Goal: Transaction & Acquisition: Obtain resource

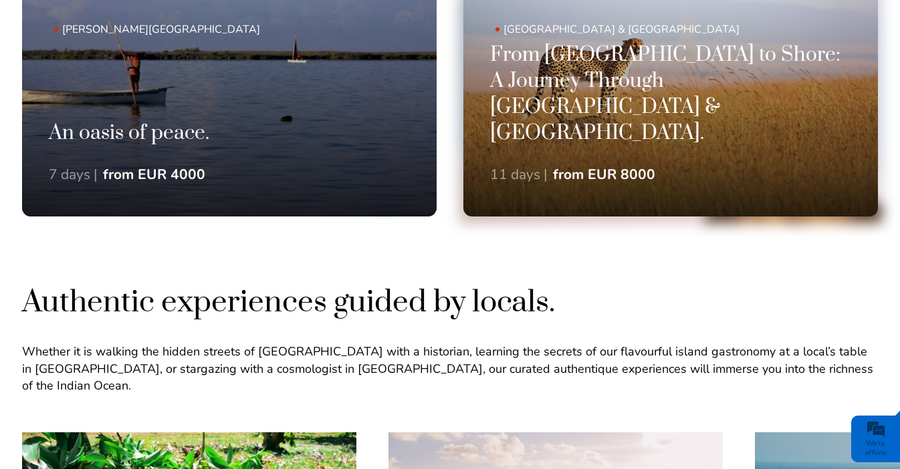
click at [639, 146] on h3 "From [GEOGRAPHIC_DATA] to Shore: A Journey Through [GEOGRAPHIC_DATA] & [GEOGRAP…" at bounding box center [670, 94] width 361 height 105
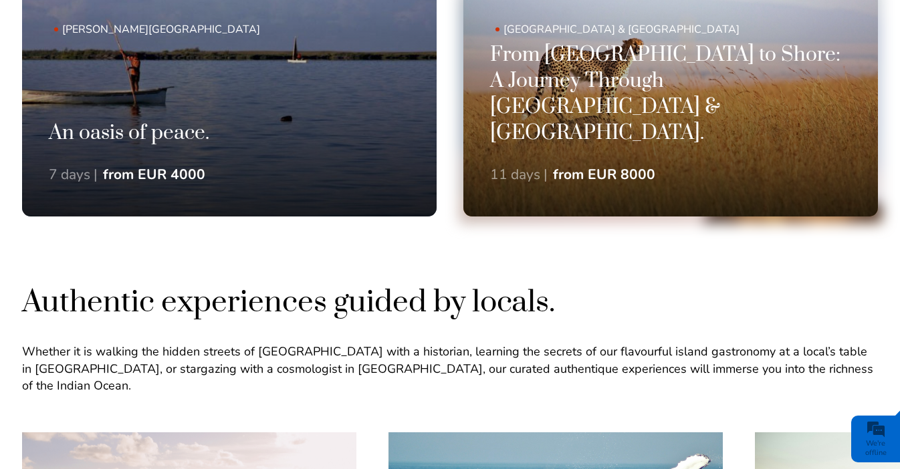
click at [581, 125] on h3 "From [GEOGRAPHIC_DATA] to Shore: A Journey Through [GEOGRAPHIC_DATA] & [GEOGRAP…" at bounding box center [670, 94] width 361 height 105
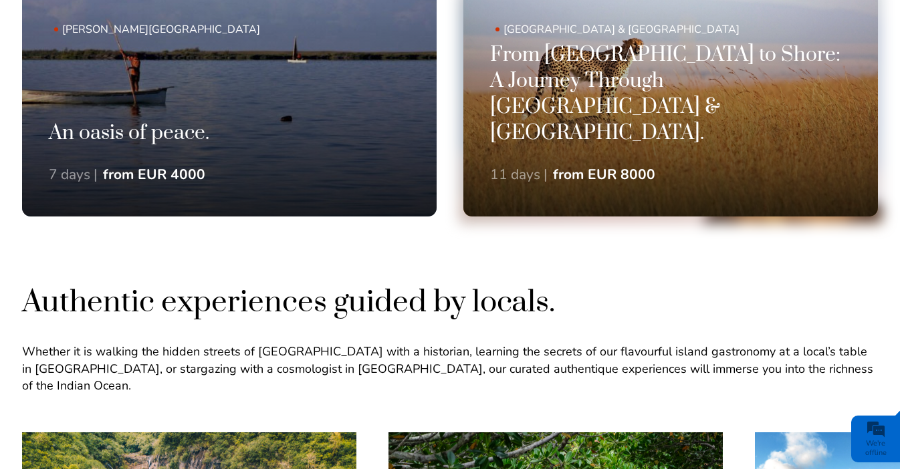
click at [619, 163] on div "From [GEOGRAPHIC_DATA] to Shore: A Journey Through [GEOGRAPHIC_DATA] & [GEOGRAP…" at bounding box center [670, 129] width 414 height 174
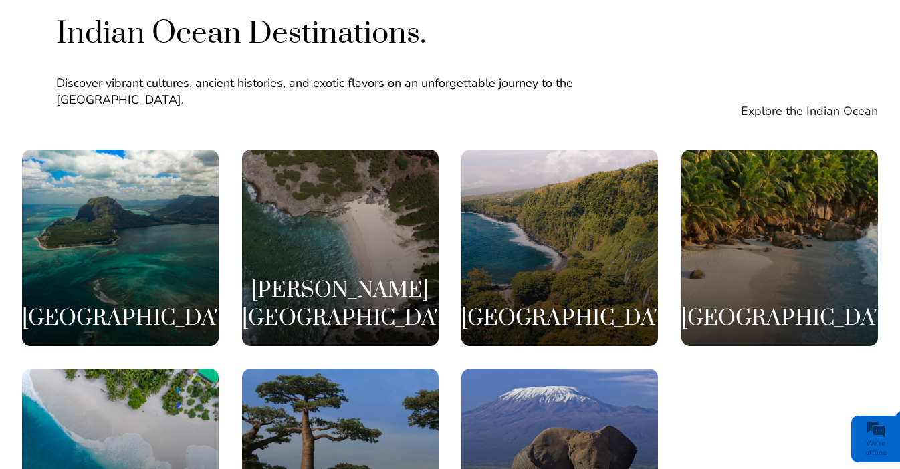
scroll to position [2513, 0]
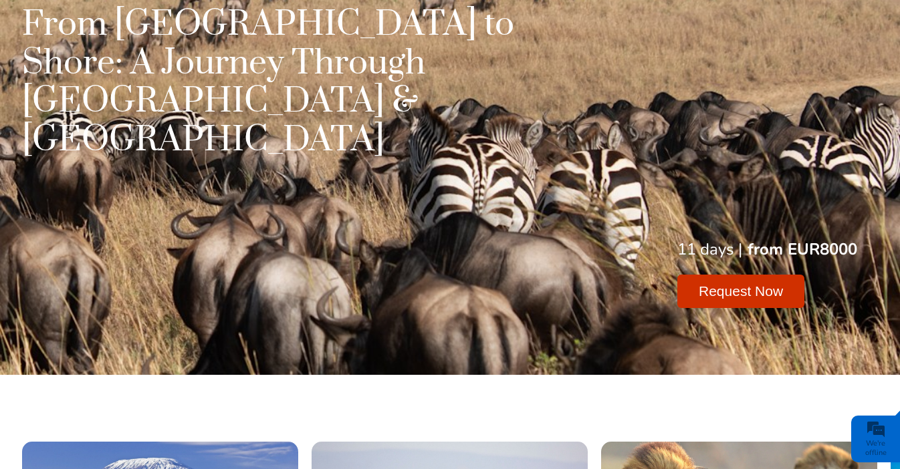
scroll to position [134, 0]
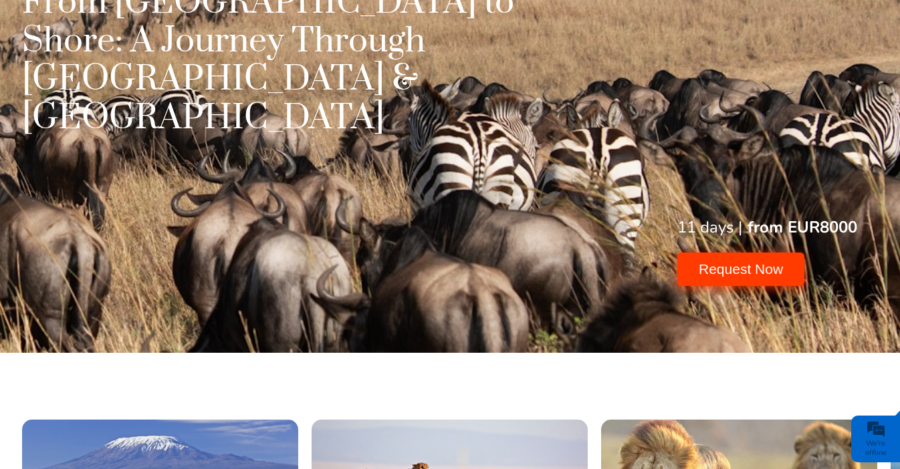
click at [758, 253] on button "Request Now" at bounding box center [740, 269] width 127 height 33
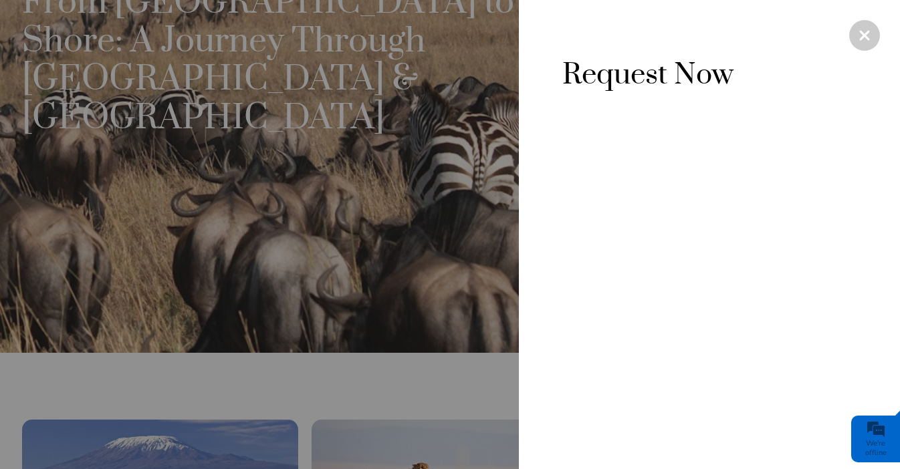
scroll to position [0, 0]
click at [839, 289] on div at bounding box center [709, 326] width 294 height 441
type input "shimauli"
type input "shimauli@gmail.com"
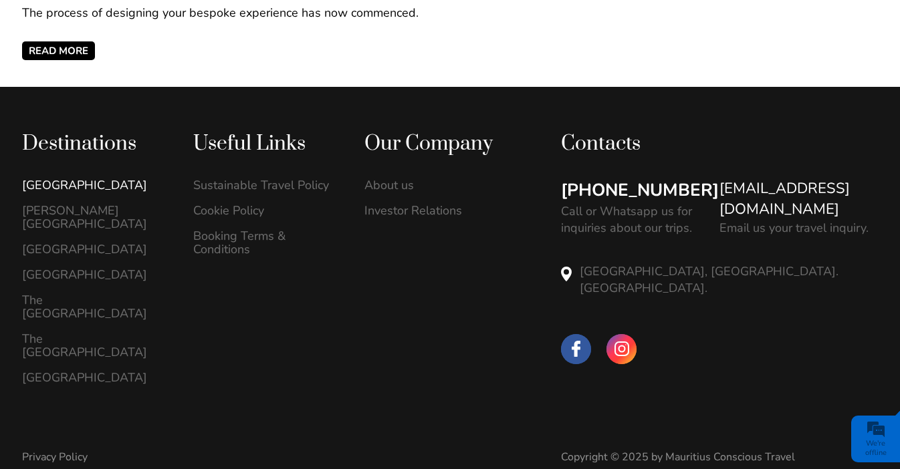
click at [82, 185] on link "[GEOGRAPHIC_DATA]" at bounding box center [93, 184] width 143 height 13
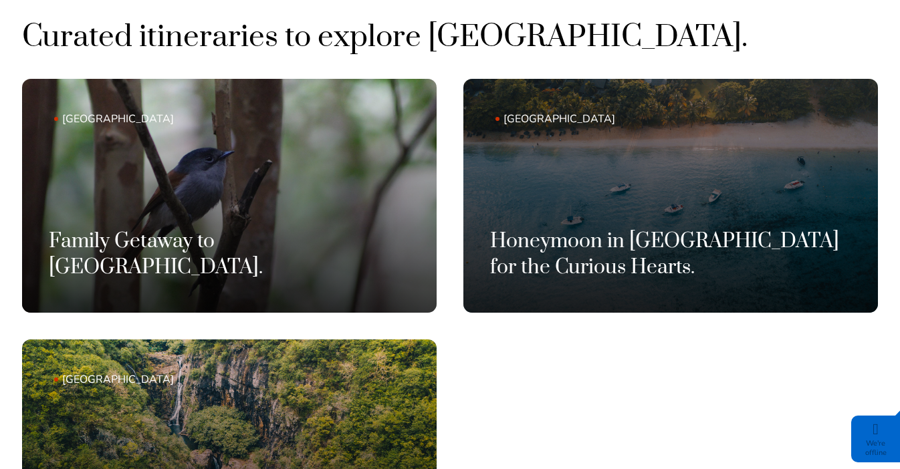
scroll to position [722, 0]
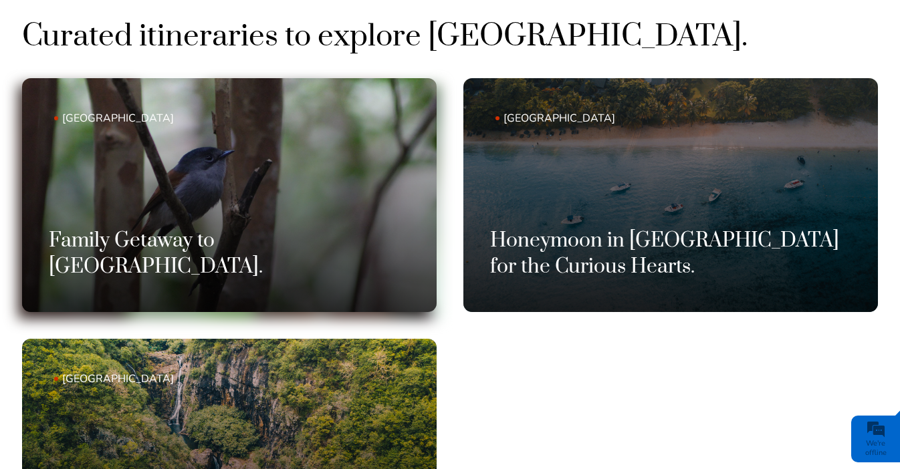
click at [231, 209] on link "Mauritius Family Getaway to Mauritius." at bounding box center [229, 195] width 414 height 234
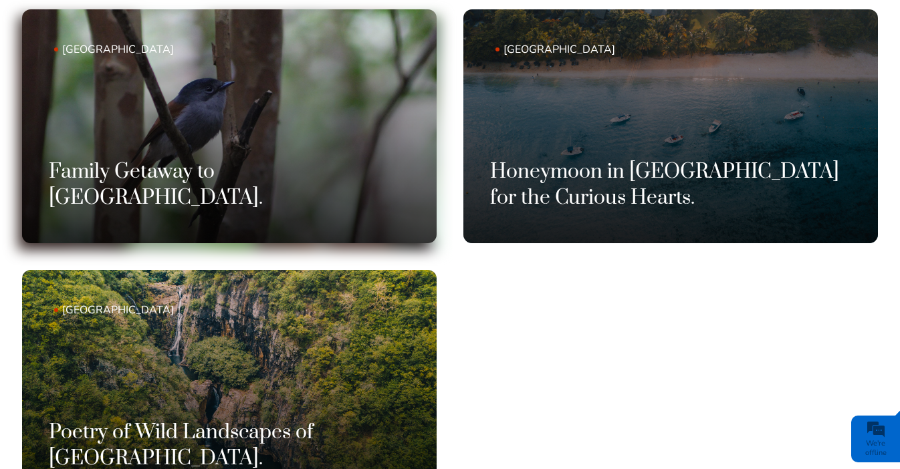
scroll to position [775, 0]
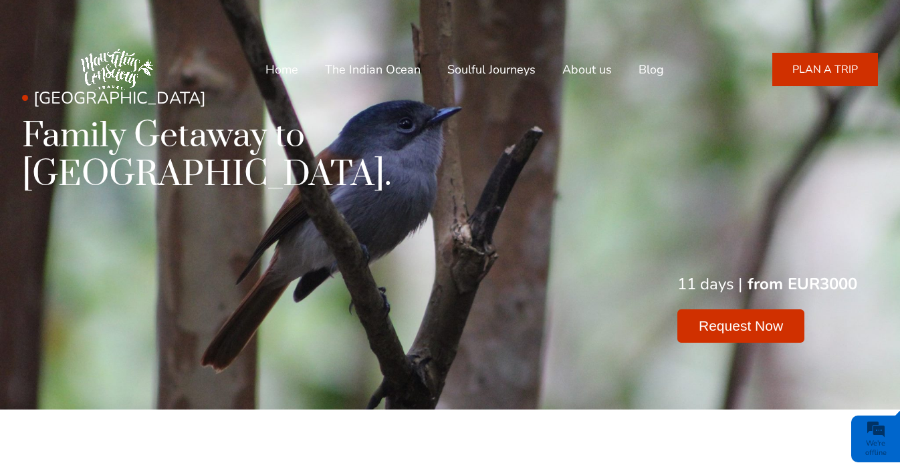
click at [468, 273] on div "11 days | from EUR3000 Request Now" at bounding box center [450, 308] width 856 height 70
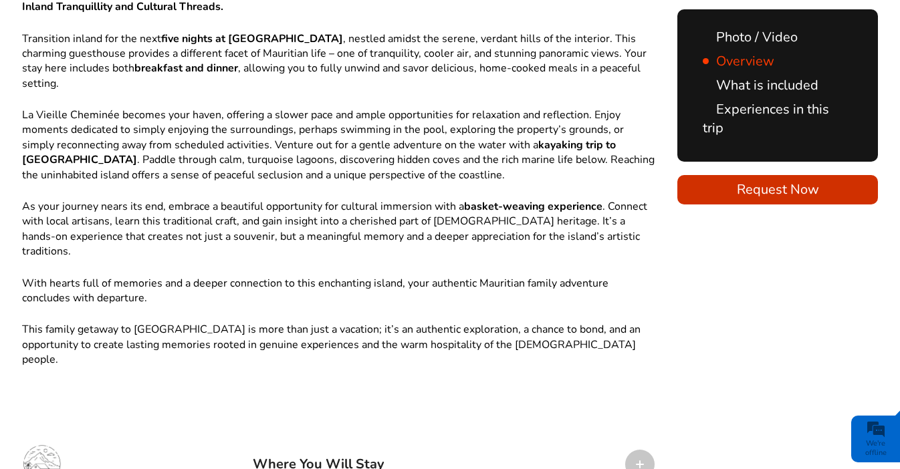
scroll to position [1364, 0]
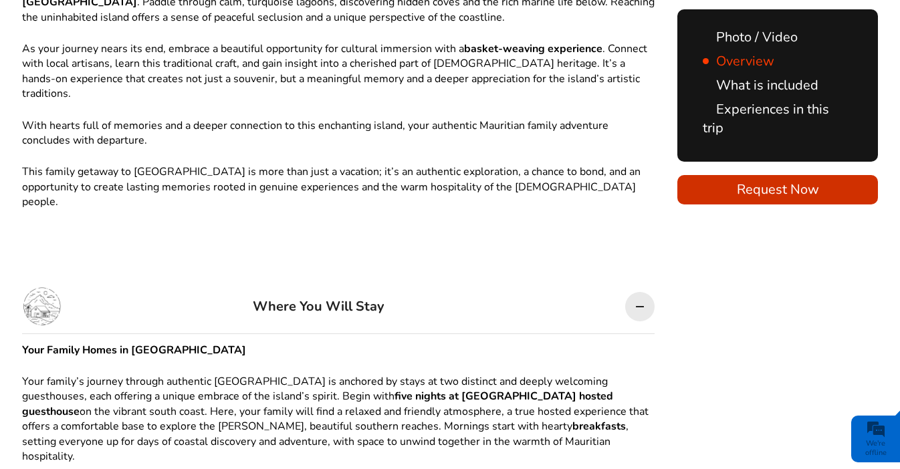
scroll to position [1551, 0]
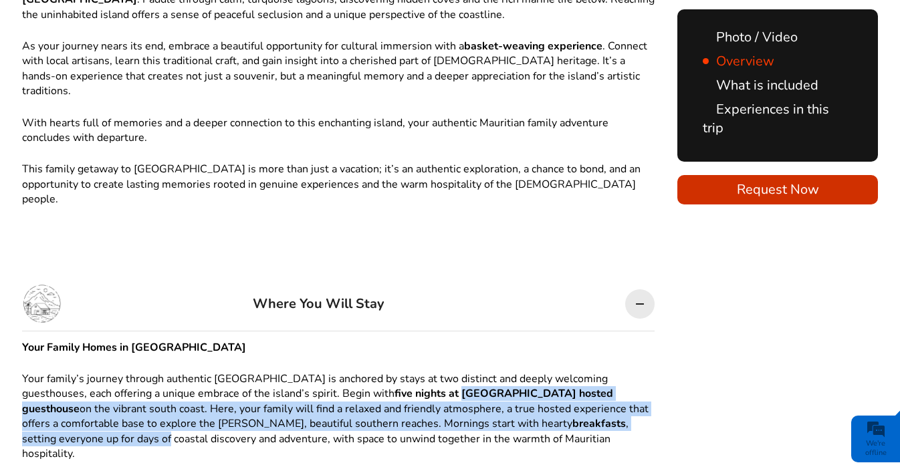
drag, startPoint x: 371, startPoint y: 263, endPoint x: 527, endPoint y: 291, distance: 158.9
click at [527, 372] on p "Your family’s journey through authentic Mauritius is anchored by stays at two d…" at bounding box center [338, 417] width 632 height 90
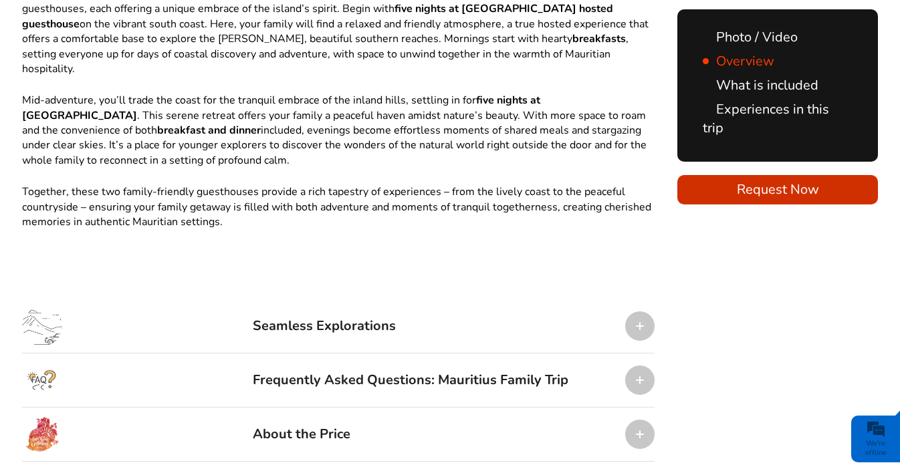
scroll to position [1952, 0]
